Goal: Task Accomplishment & Management: Manage account settings

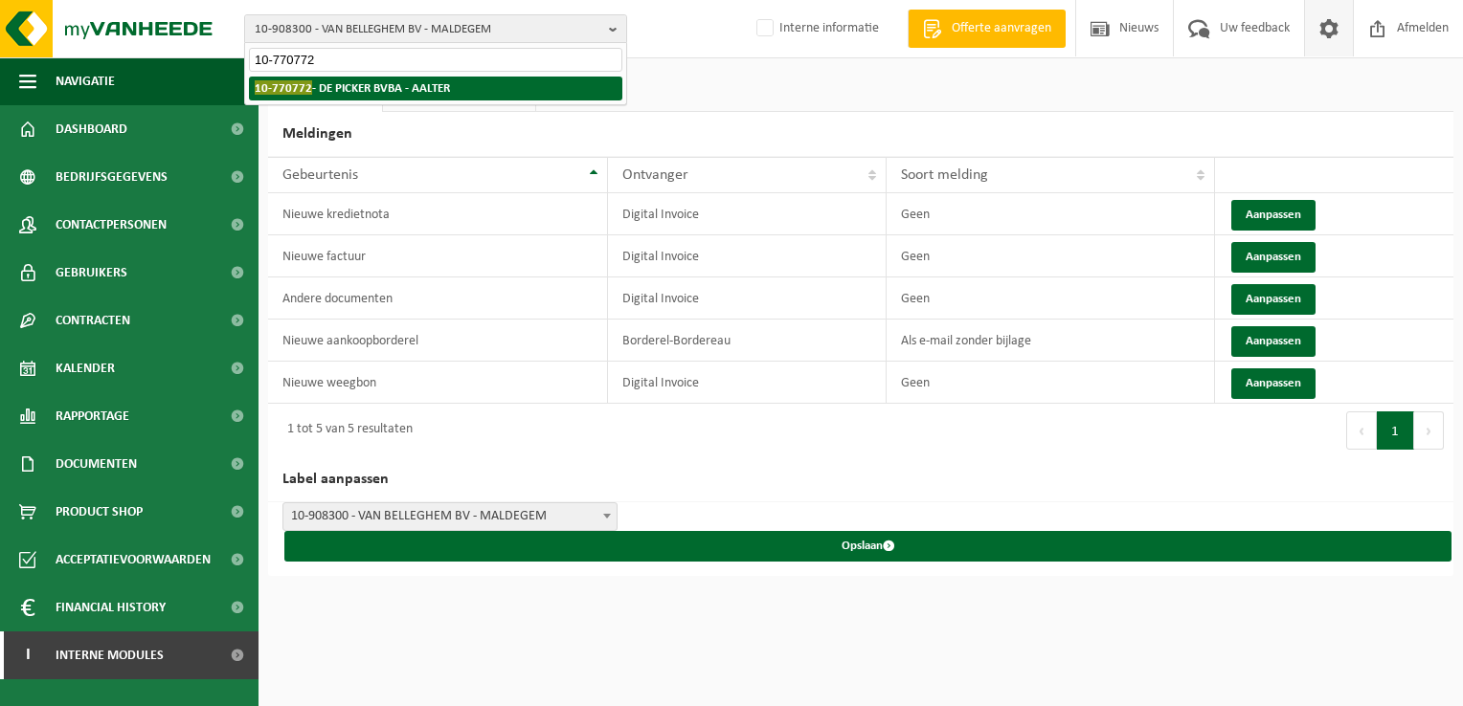
type input "10-770772"
click at [386, 86] on strong "10-770772 - DE PICKER BVBA - AALTER" at bounding box center [352, 87] width 195 height 14
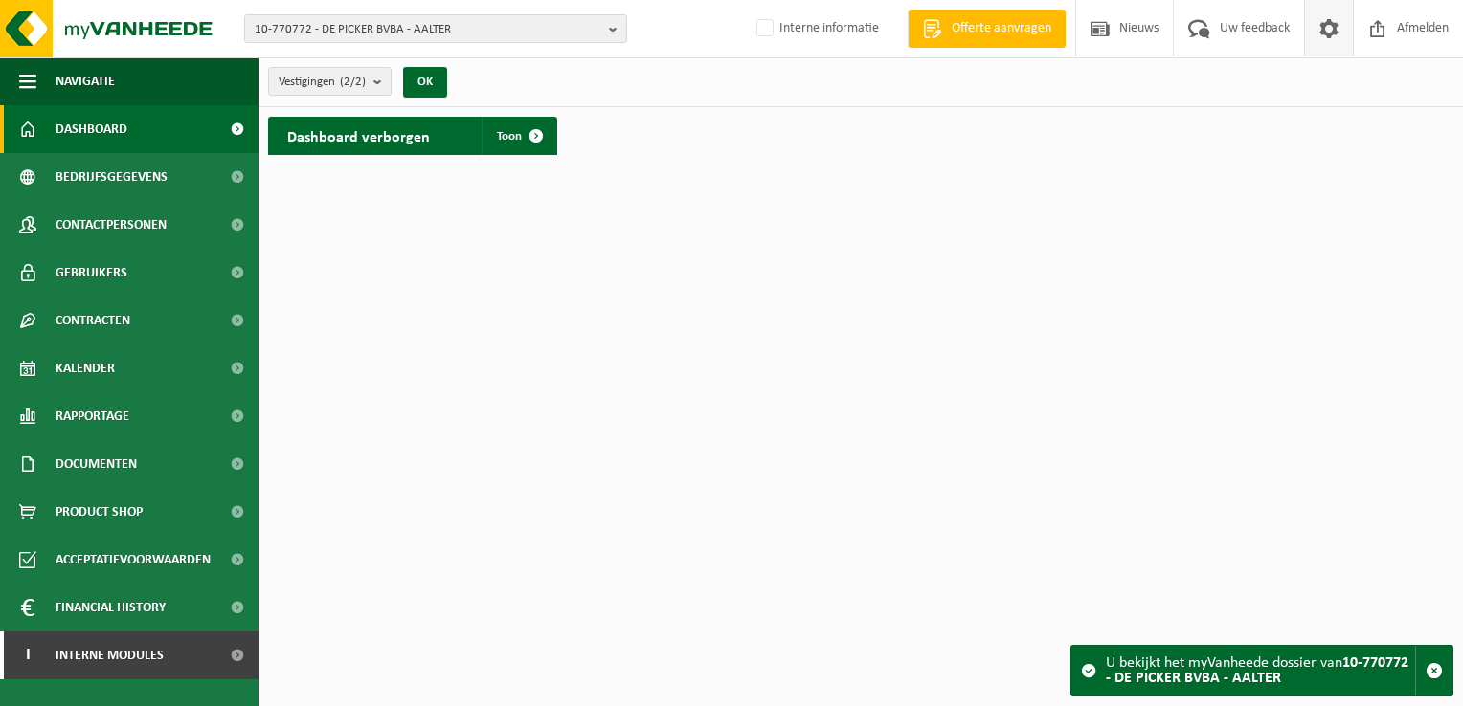
click at [1338, 15] on span at bounding box center [1328, 28] width 29 height 56
click at [1324, 36] on span at bounding box center [1328, 28] width 29 height 56
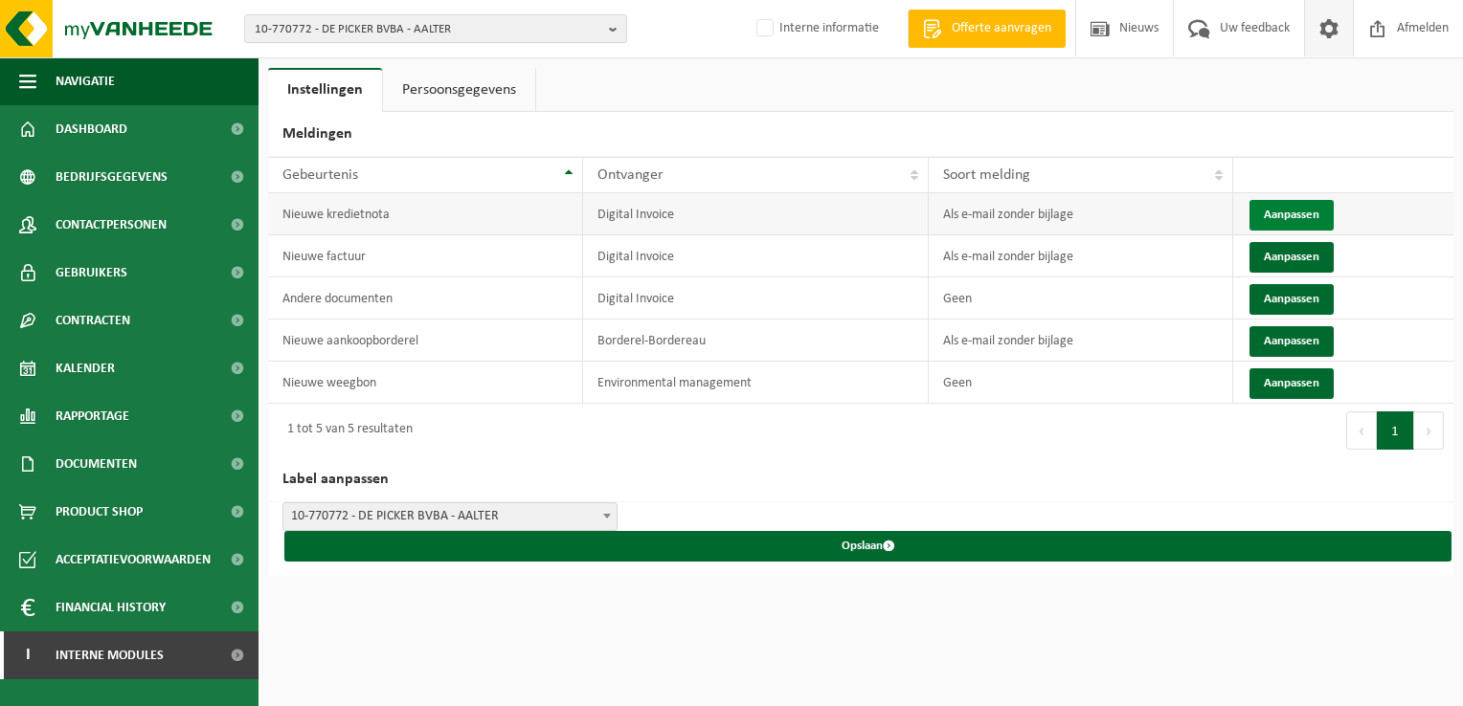
click at [1287, 213] on button "Aanpassen" at bounding box center [1291, 215] width 84 height 31
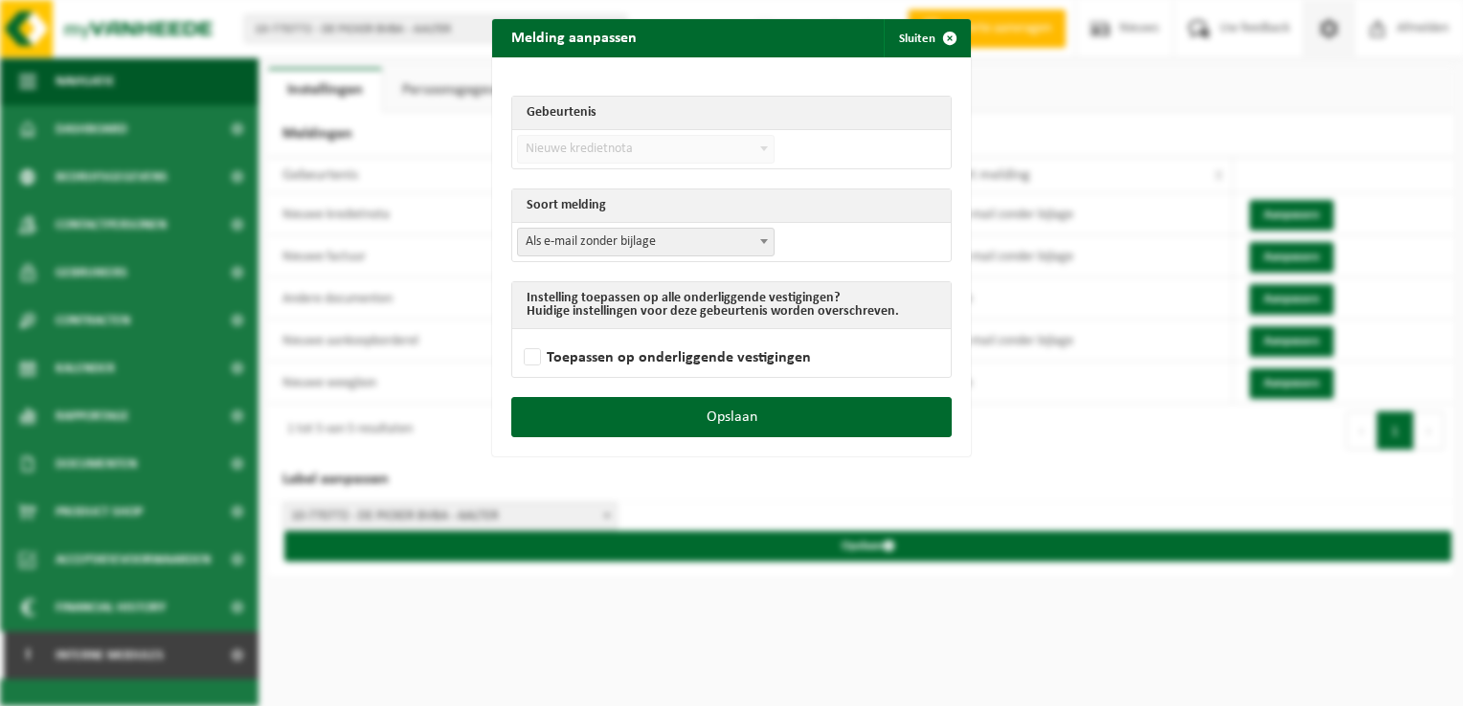
click at [625, 239] on span "Als e-mail zonder bijlage" at bounding box center [646, 242] width 256 height 27
select select "3"
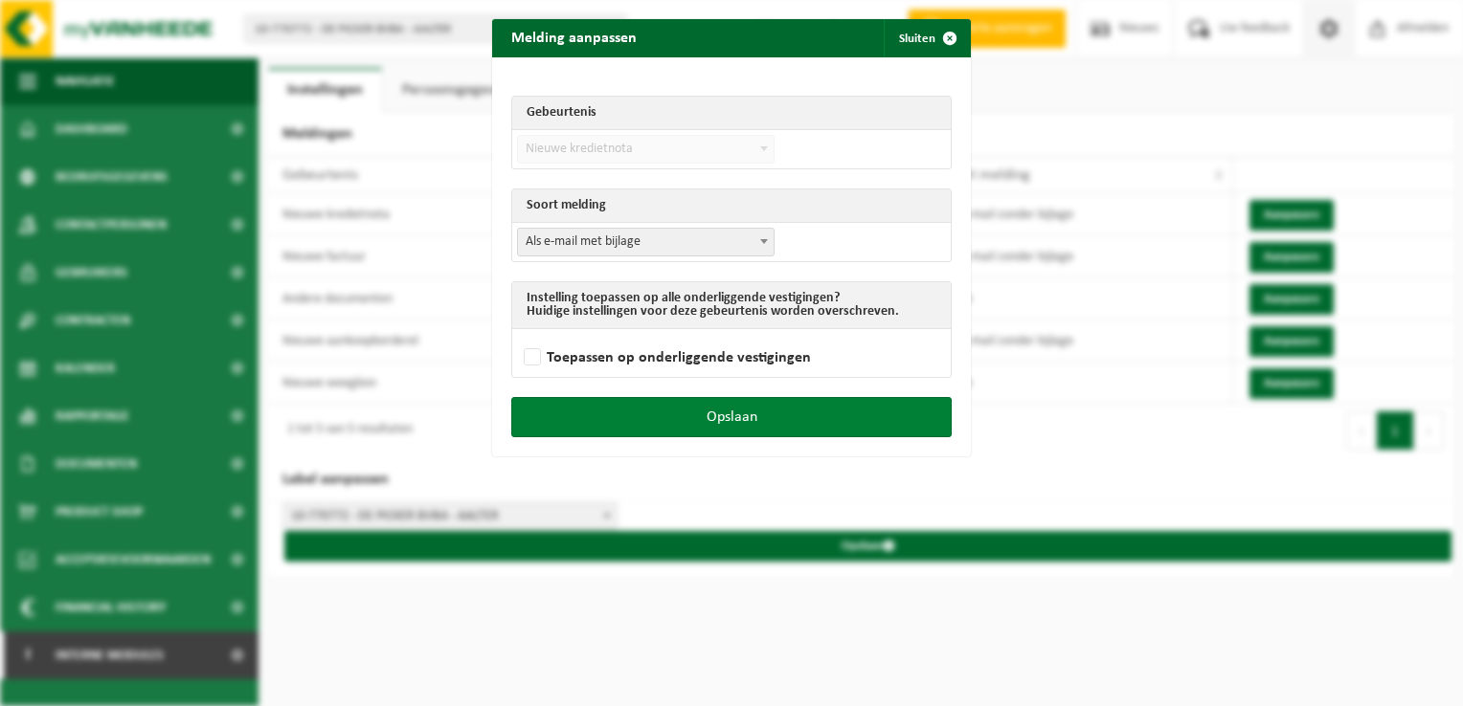
click at [823, 417] on button "Opslaan" at bounding box center [731, 417] width 440 height 40
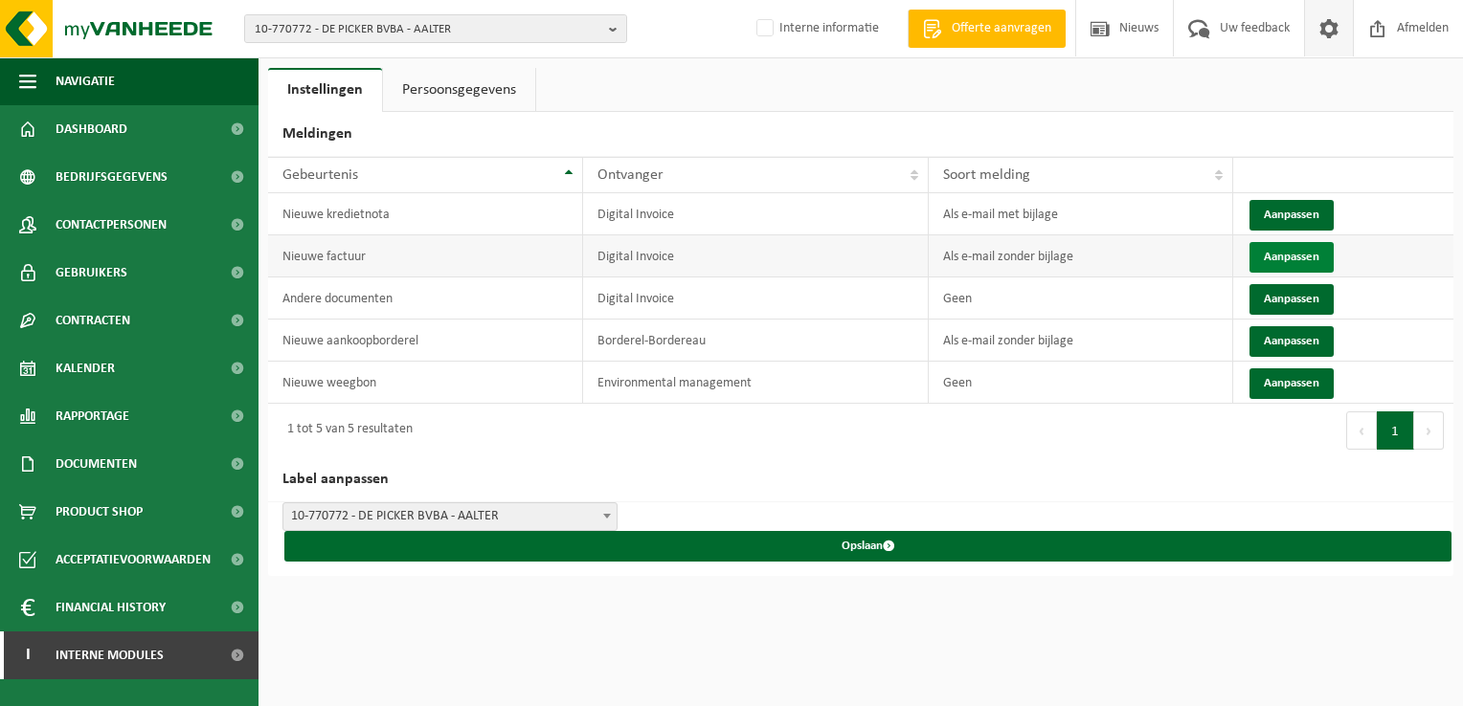
click at [1270, 260] on button "Aanpassen" at bounding box center [1291, 257] width 84 height 31
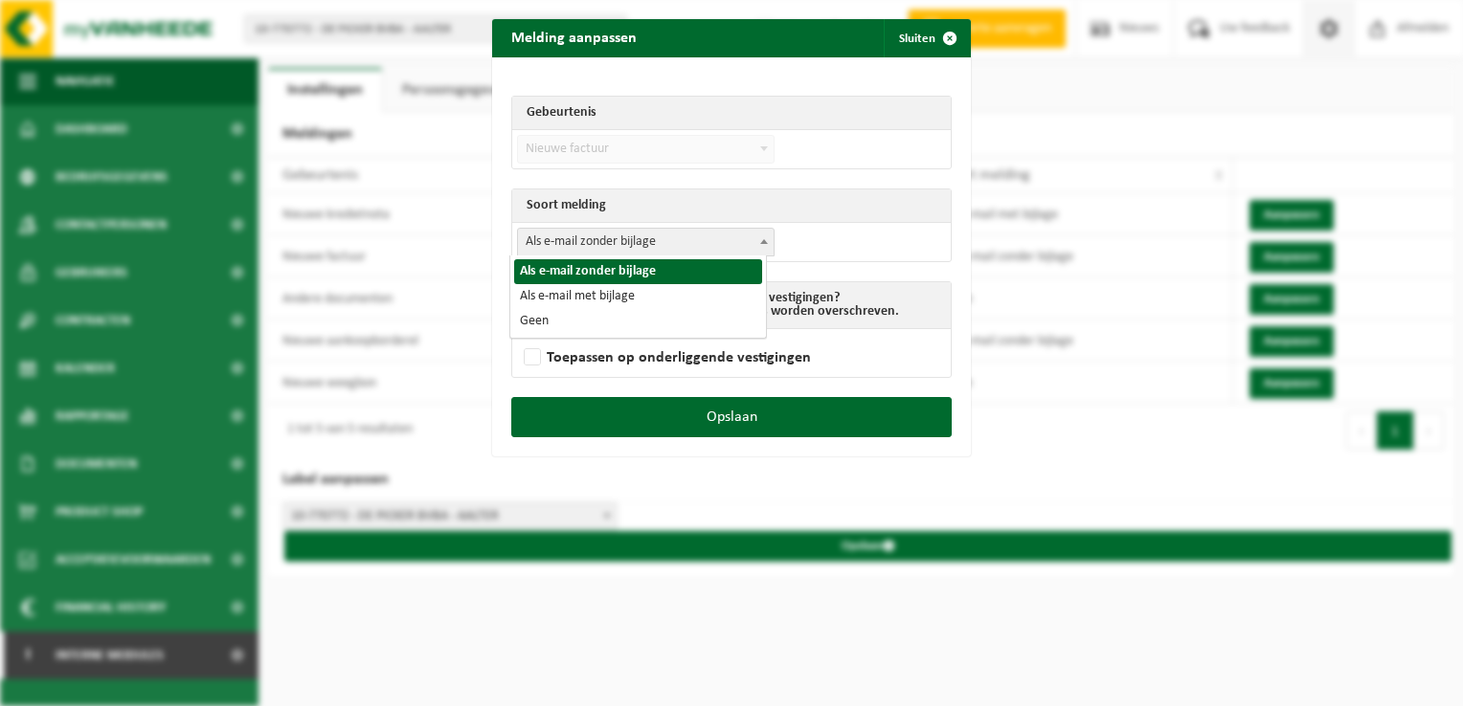
click at [659, 241] on span "Als e-mail zonder bijlage" at bounding box center [646, 242] width 256 height 27
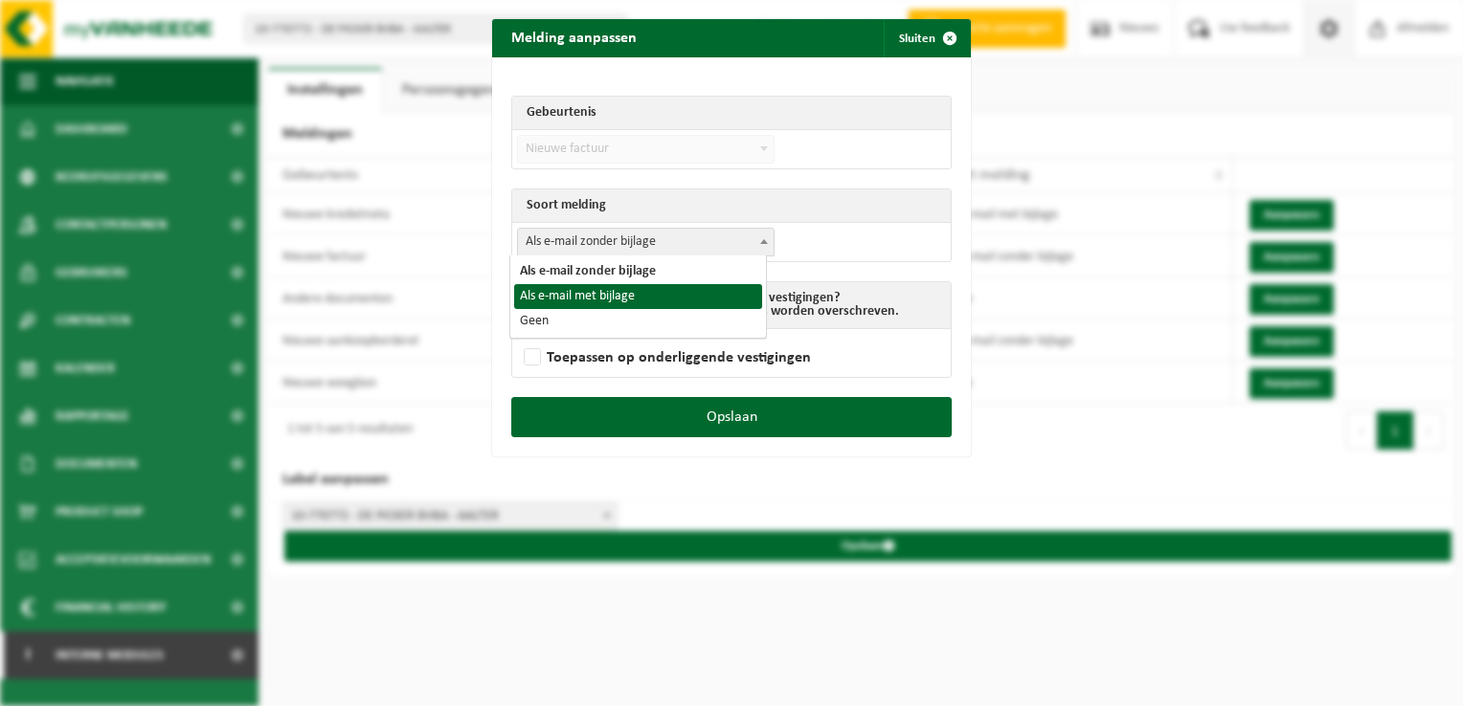
select select "3"
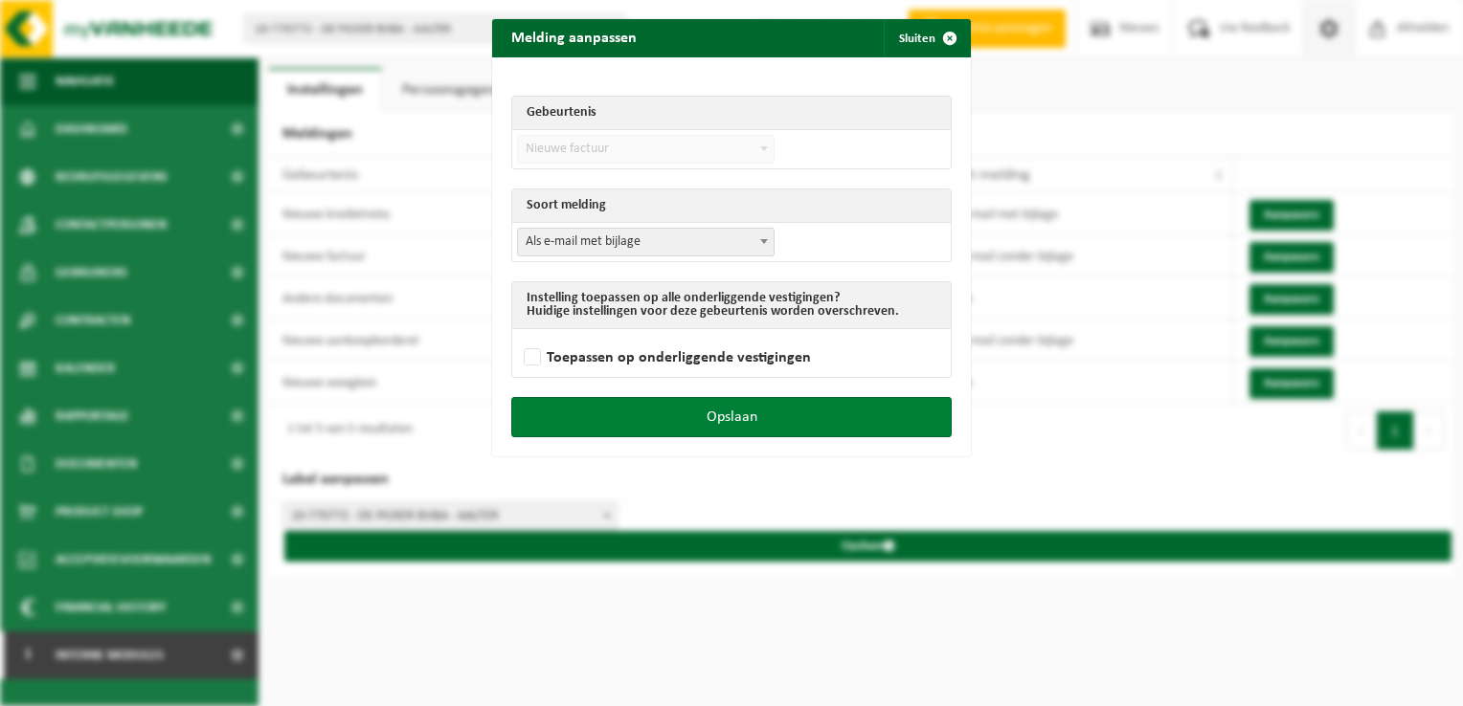
click at [860, 418] on button "Opslaan" at bounding box center [731, 417] width 440 height 40
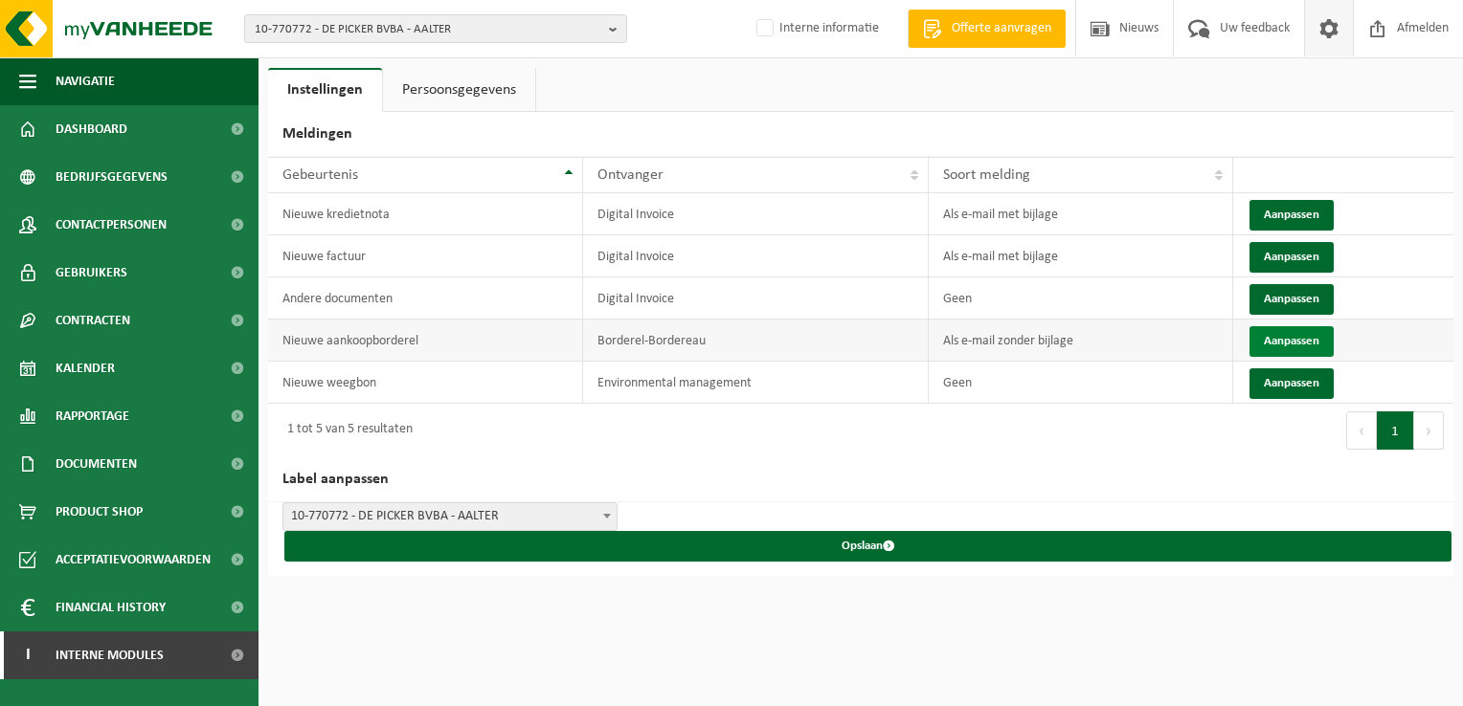
click at [1279, 343] on button "Aanpassen" at bounding box center [1291, 341] width 84 height 31
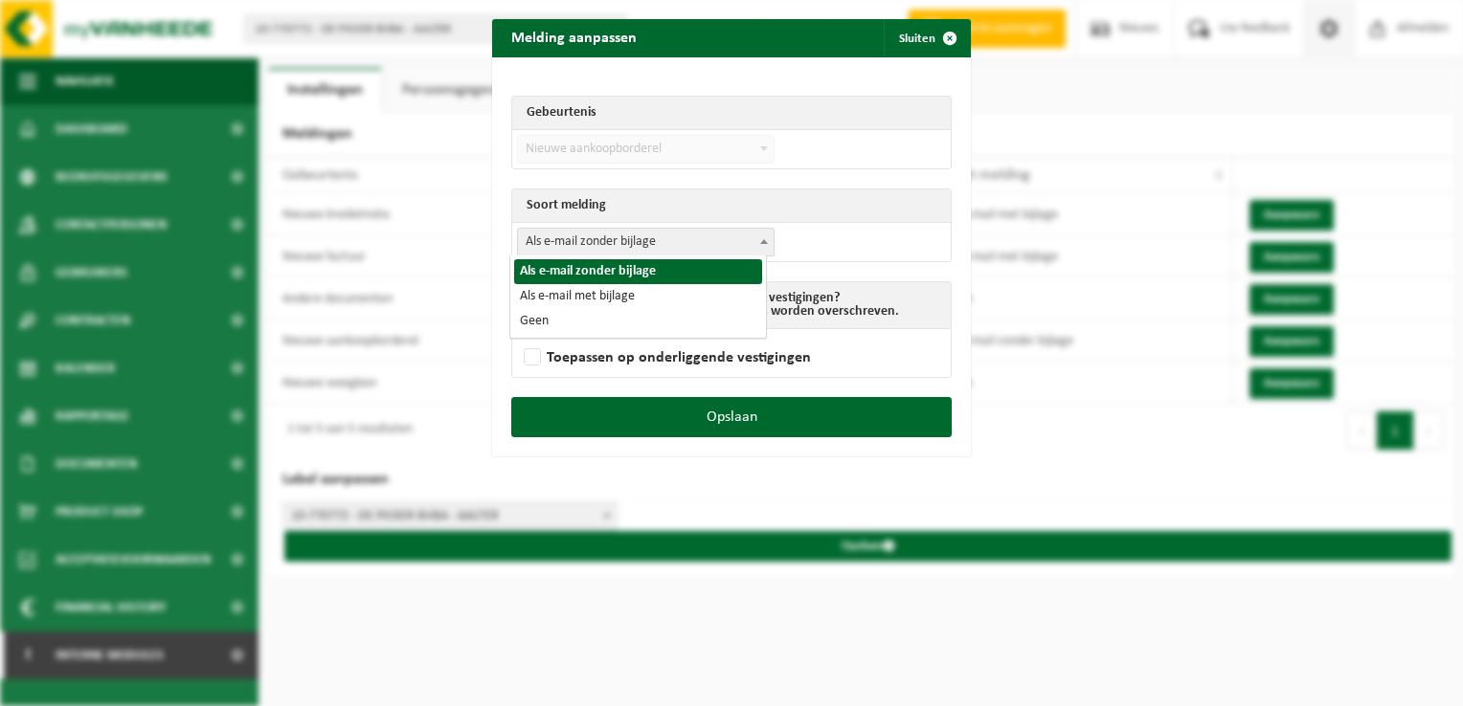
click at [636, 249] on span "Als e-mail zonder bijlage" at bounding box center [646, 242] width 256 height 27
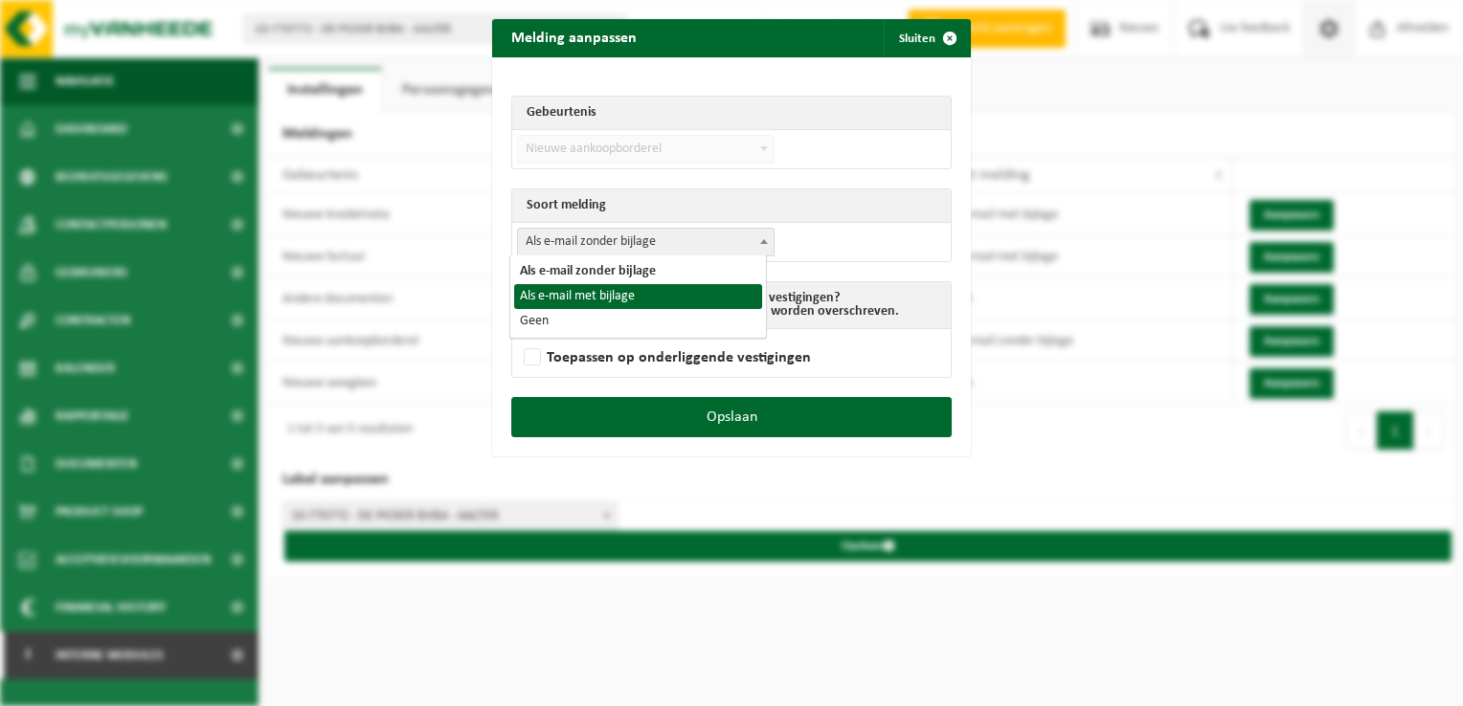
select select "3"
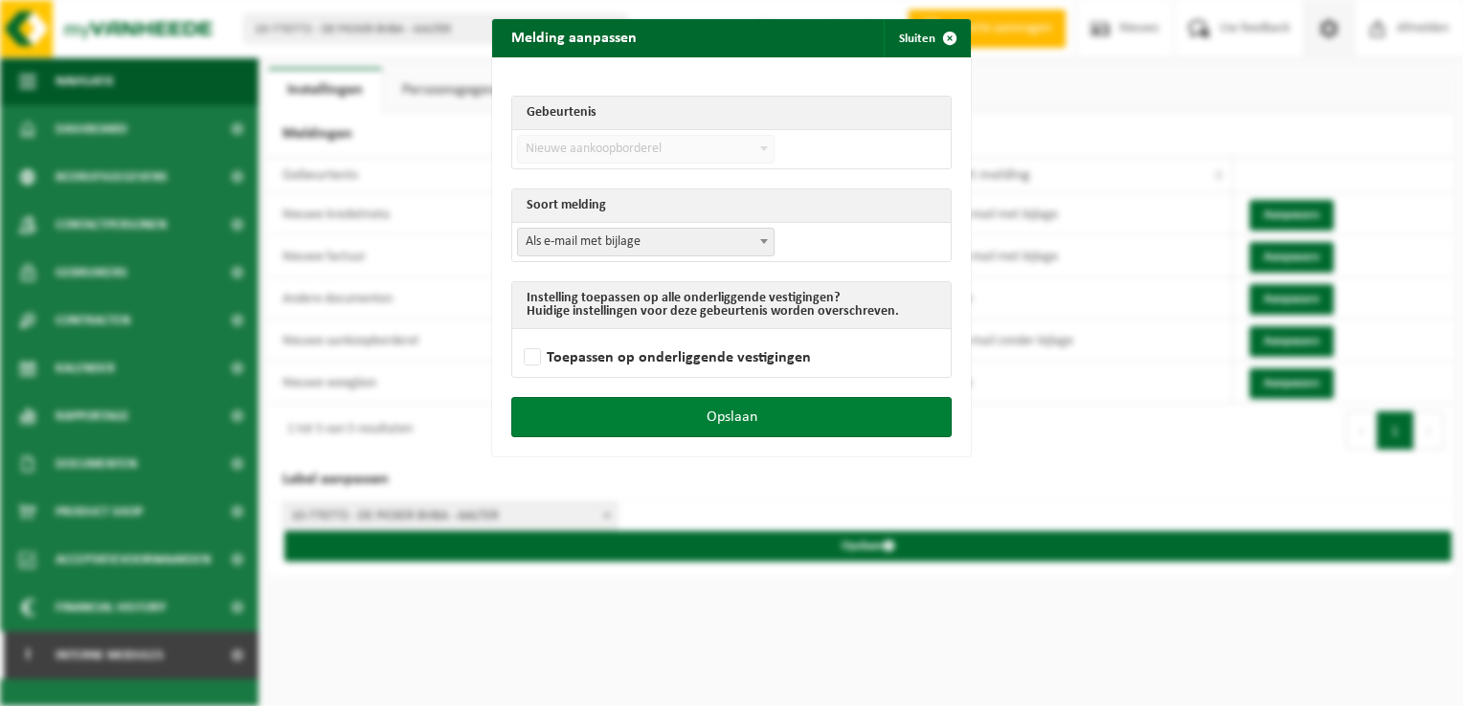
click at [851, 418] on button "Opslaan" at bounding box center [731, 417] width 440 height 40
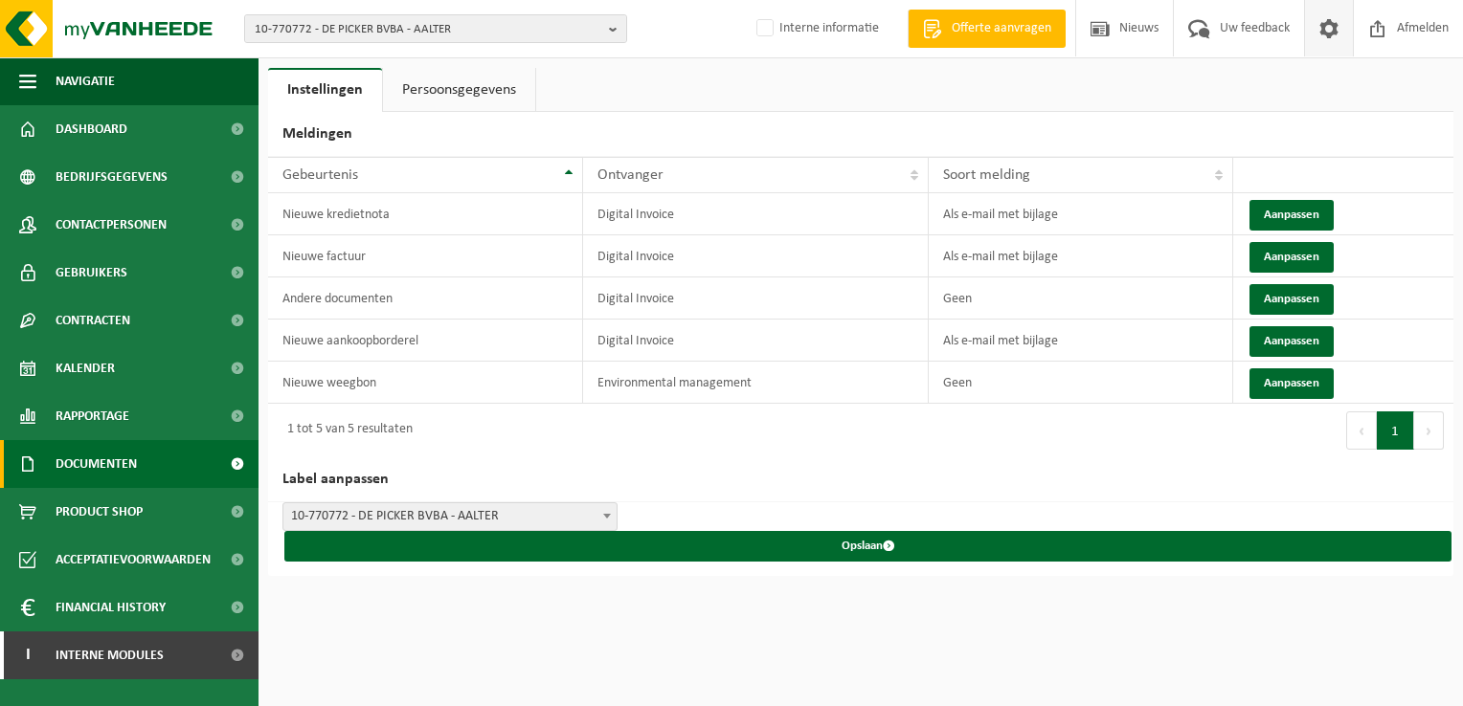
click at [131, 462] on span "Documenten" at bounding box center [96, 464] width 81 height 48
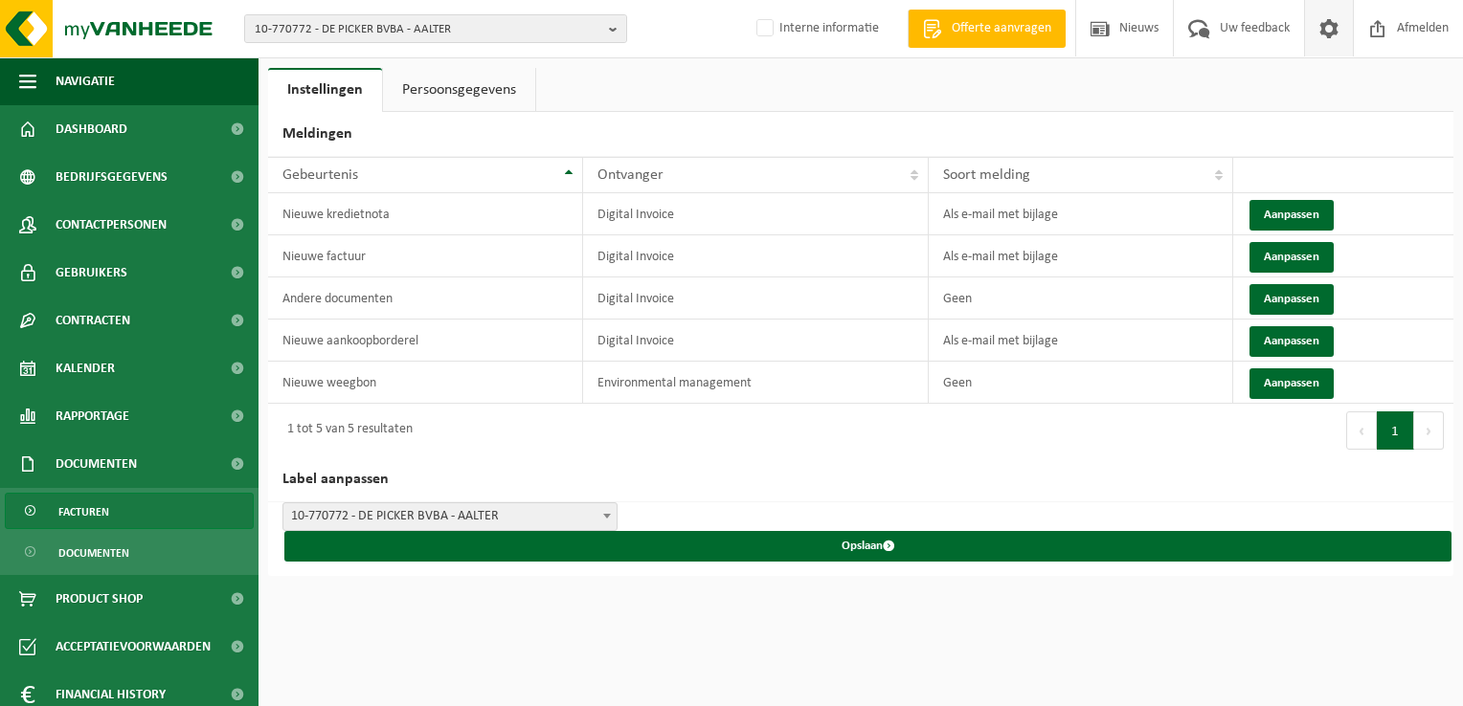
click at [135, 504] on link "Facturen" at bounding box center [129, 511] width 249 height 36
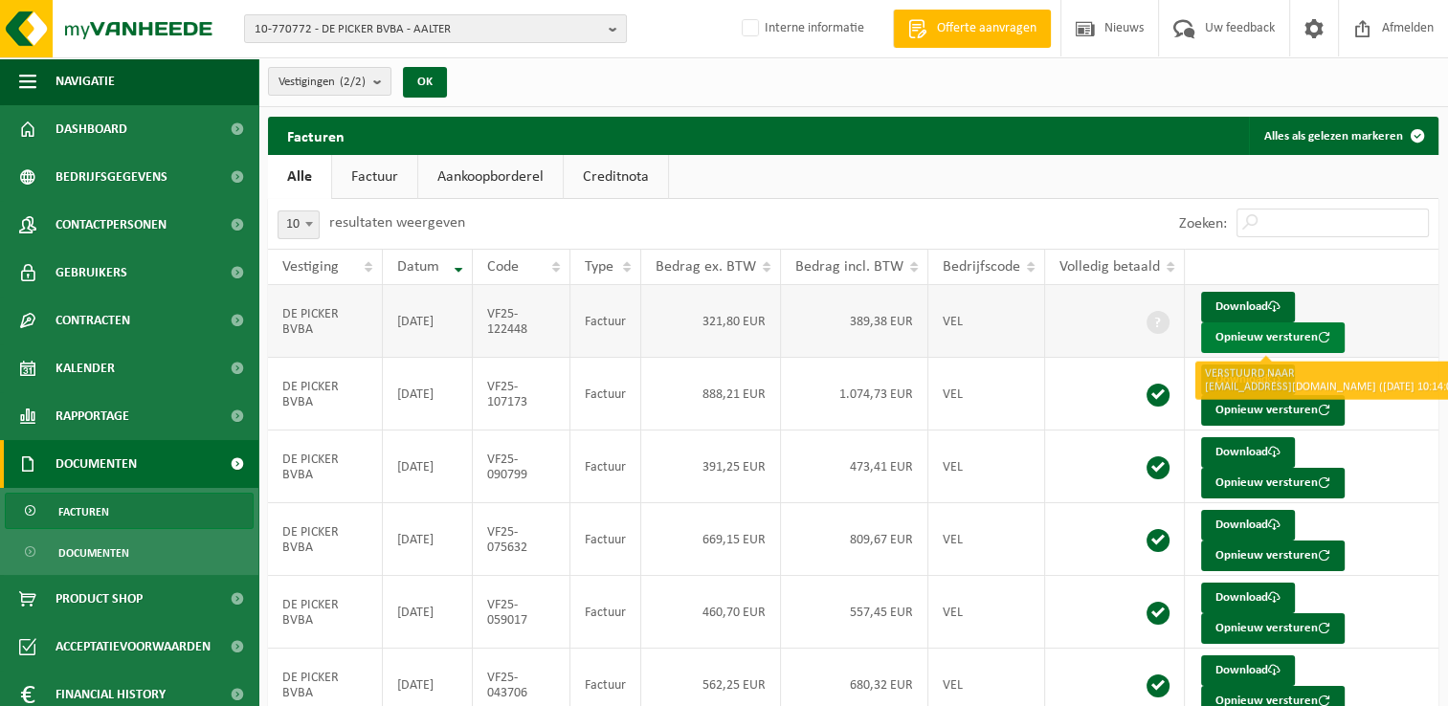
click at [1240, 341] on button "Opnieuw versturen" at bounding box center [1273, 338] width 144 height 31
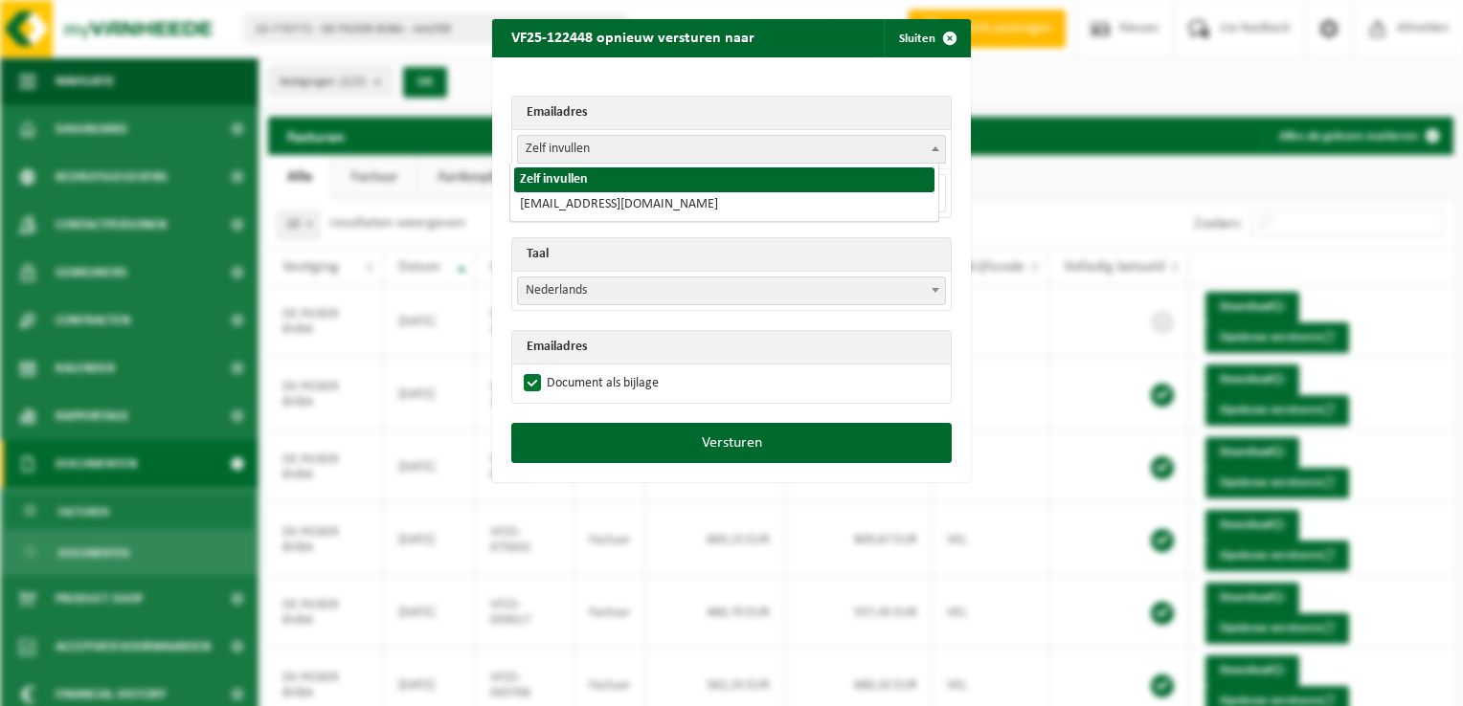
click at [560, 143] on span "Zelf invullen" at bounding box center [731, 149] width 427 height 27
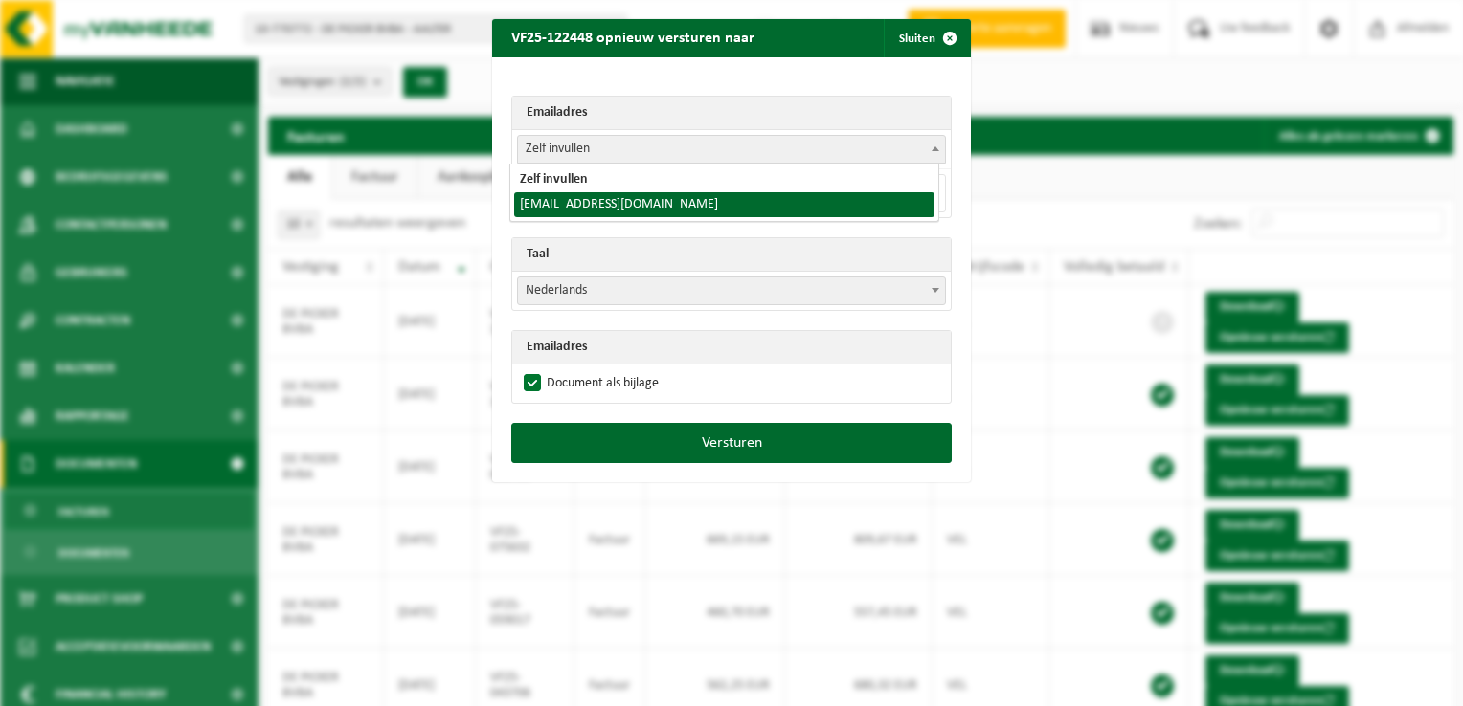
select select "[EMAIL_ADDRESS][DOMAIN_NAME]"
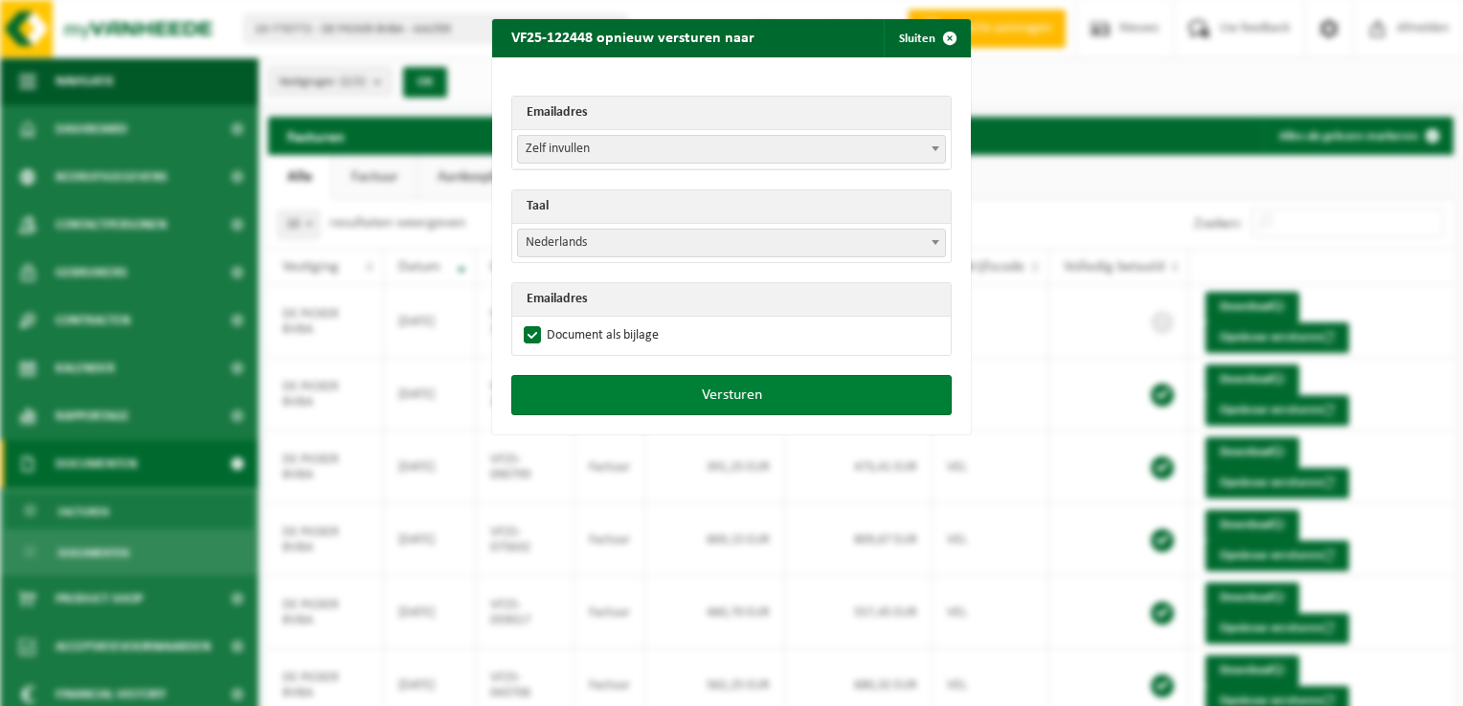
click at [736, 398] on button "Versturen" at bounding box center [731, 395] width 440 height 40
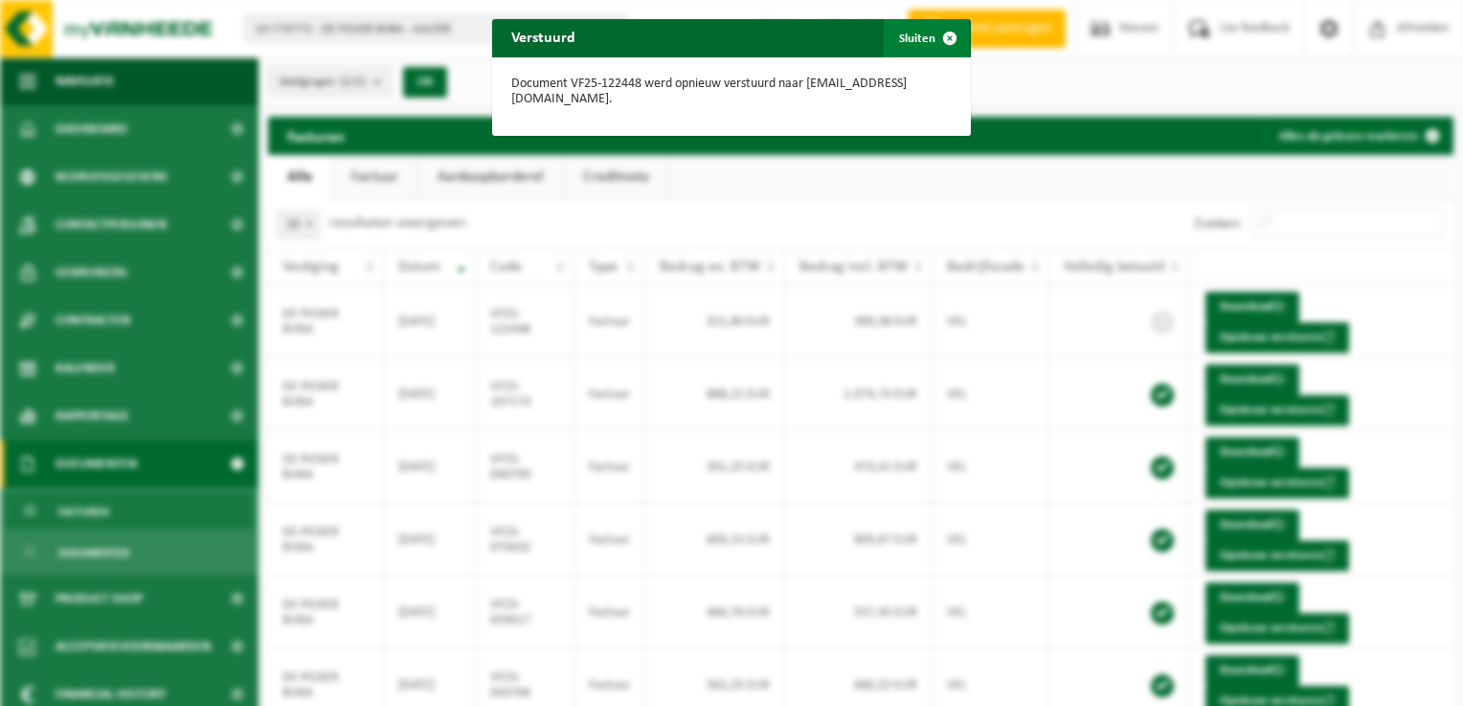
click at [940, 41] on span "button" at bounding box center [949, 38] width 38 height 38
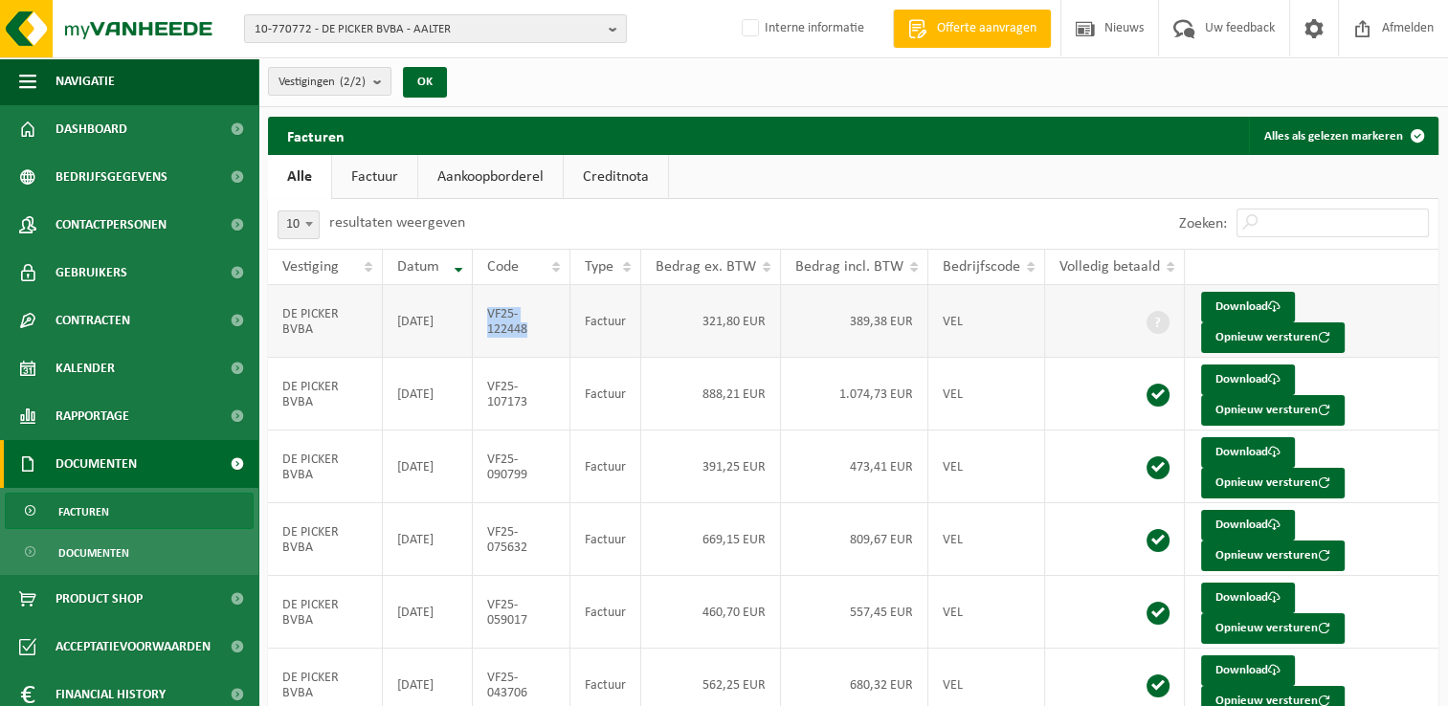
drag, startPoint x: 547, startPoint y: 333, endPoint x: 492, endPoint y: 314, distance: 57.8
click at [492, 314] on td "VF25-122448" at bounding box center [521, 321] width 97 height 73
copy td "VF25-122448"
